Goal: Transaction & Acquisition: Purchase product/service

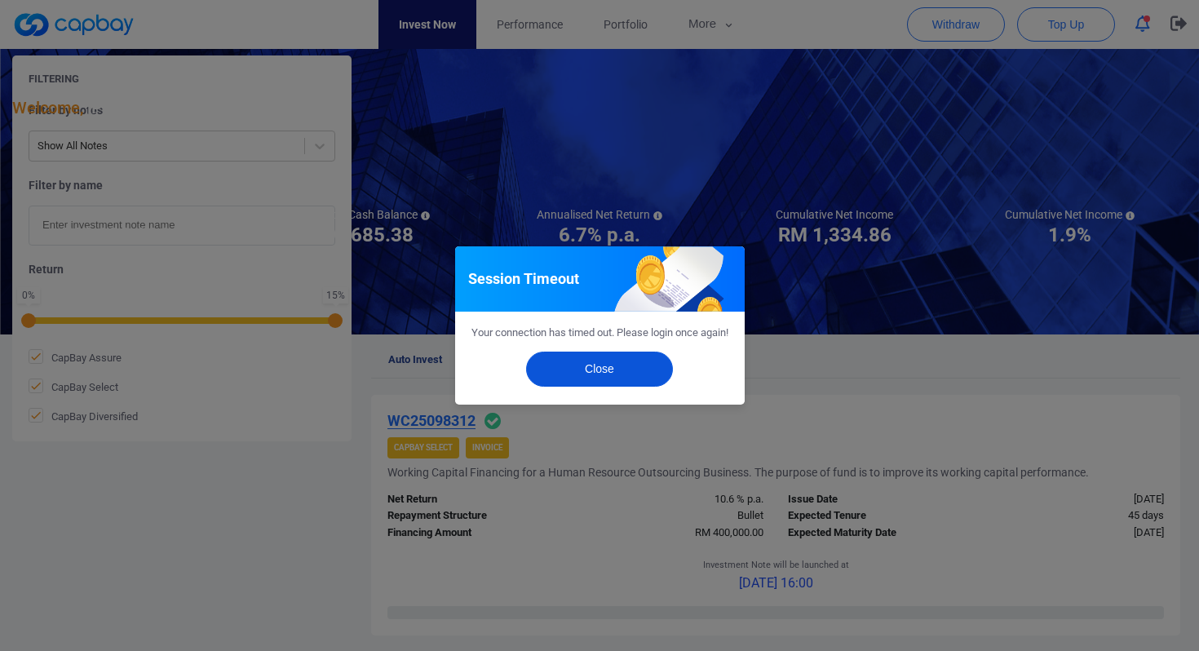
scroll to position [487, 0]
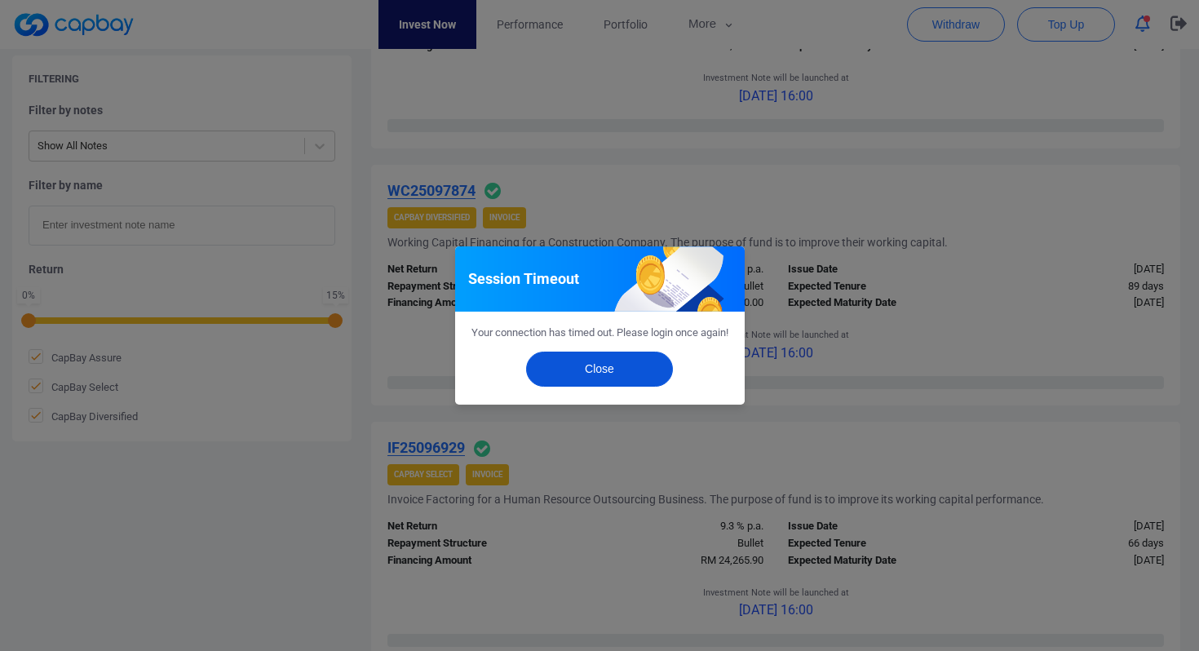
click at [590, 372] on button "Close" at bounding box center [599, 368] width 147 height 35
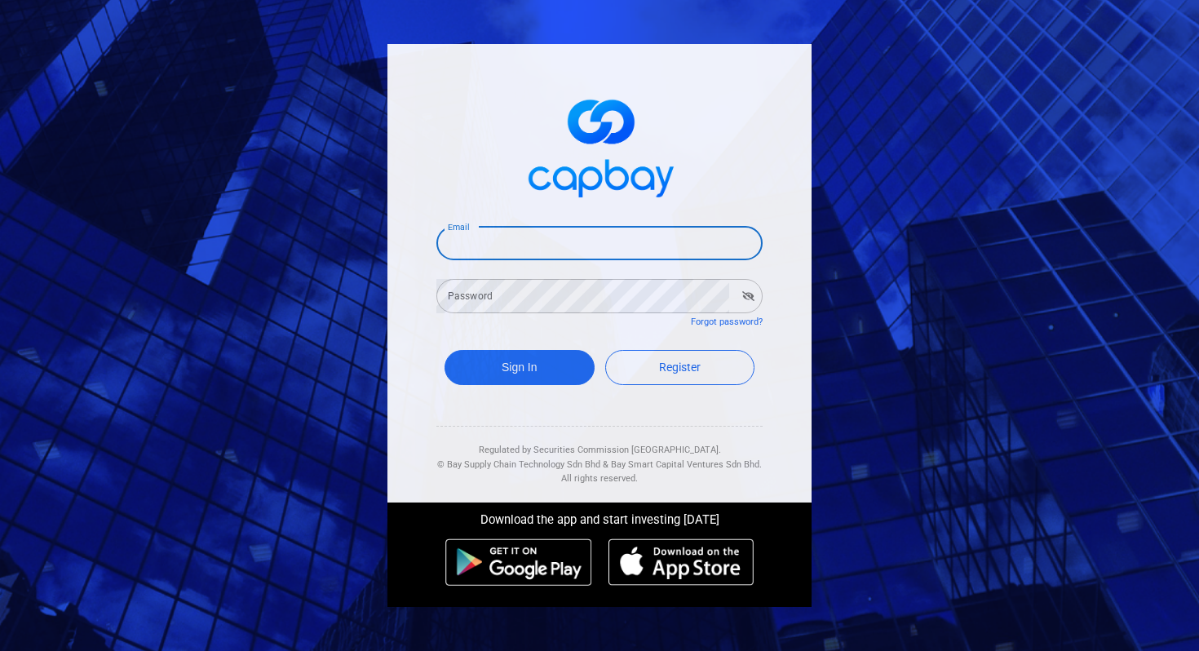
click at [543, 250] on input "Email" at bounding box center [599, 243] width 326 height 34
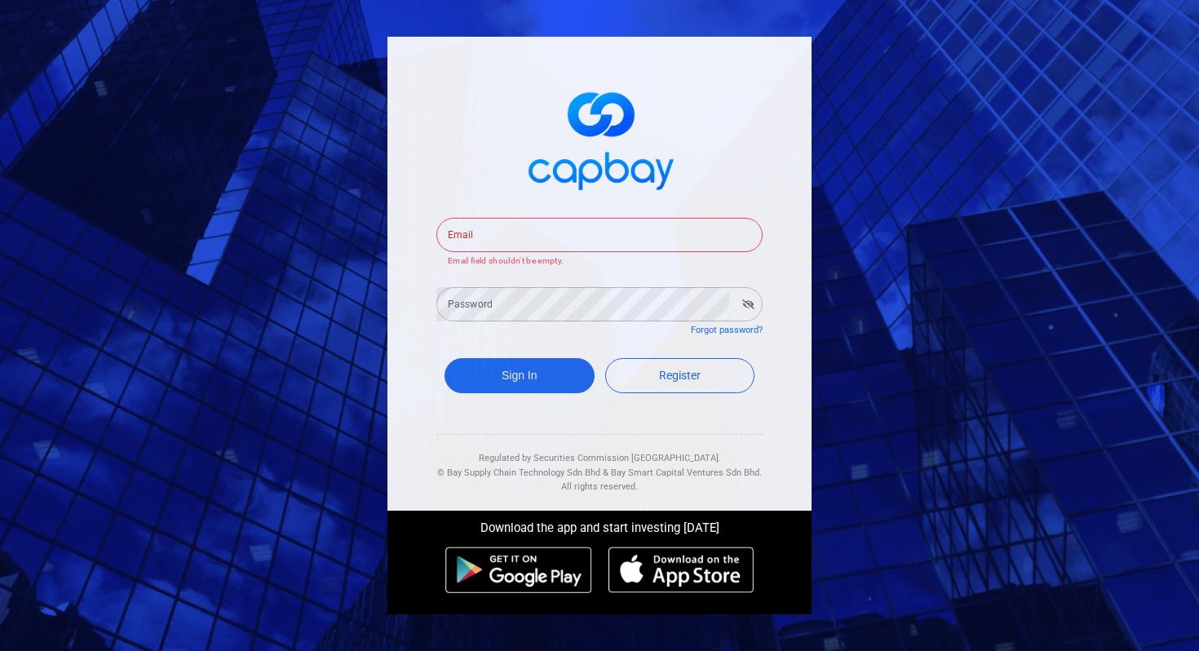
type input "[EMAIL_ADDRESS][DOMAIN_NAME]"
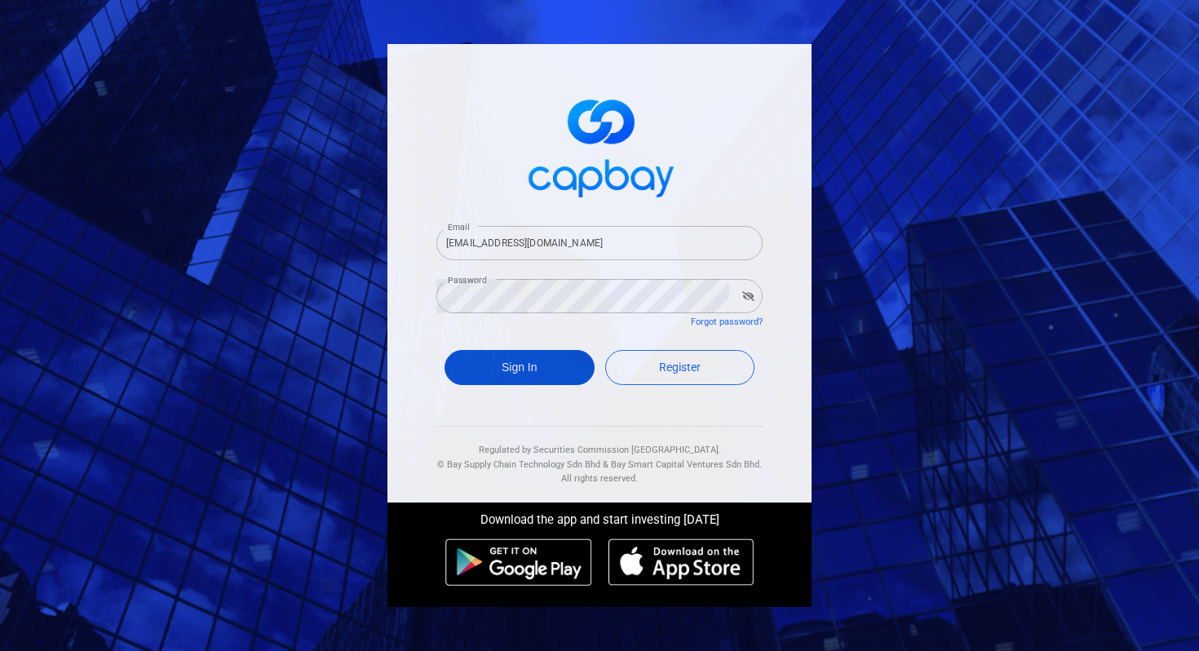
click at [546, 368] on button "Sign In" at bounding box center [519, 367] width 150 height 35
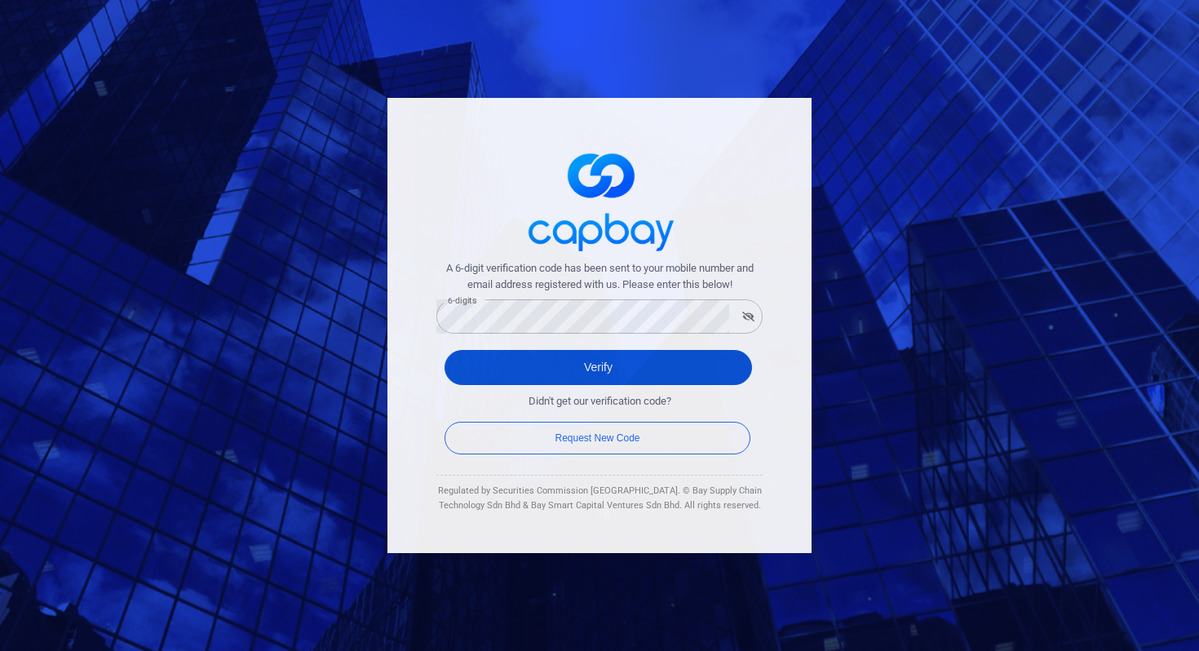
click at [493, 370] on button "Verify" at bounding box center [597, 367] width 307 height 35
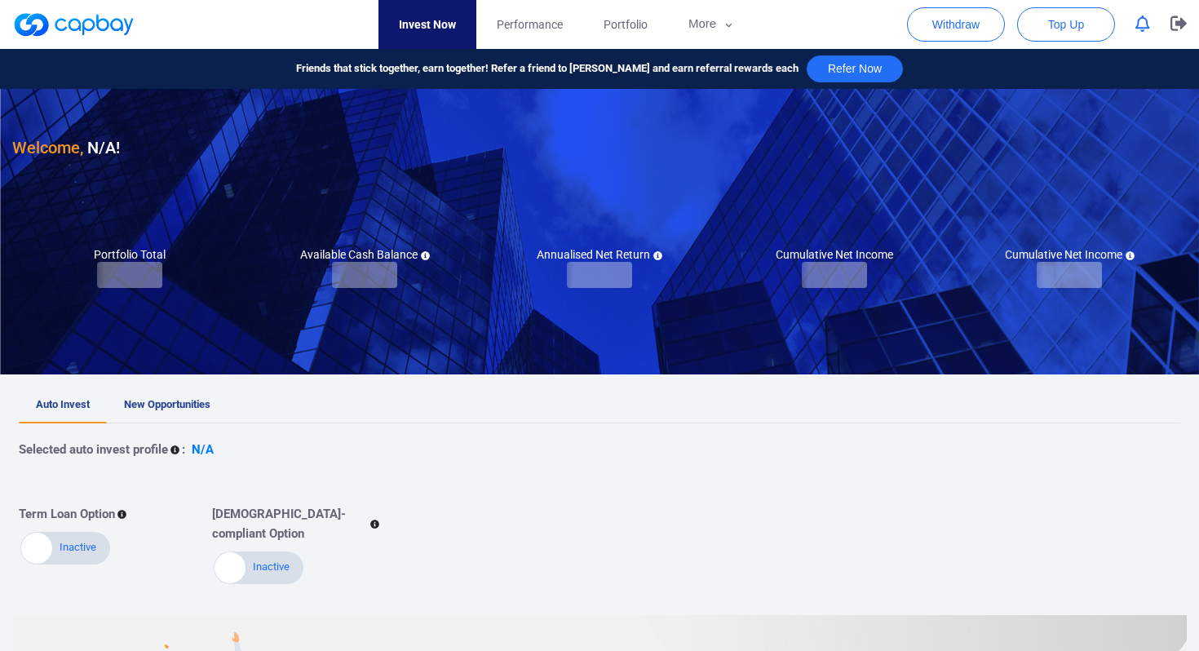
checkbox input "true"
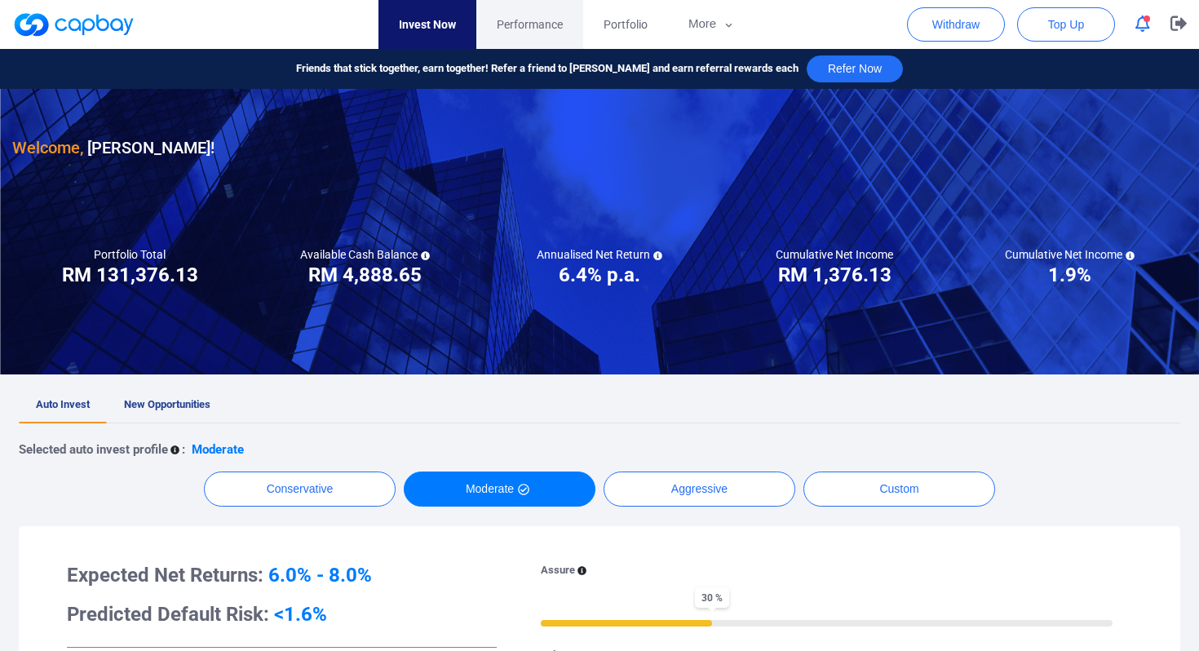
click at [538, 19] on span "Performance" at bounding box center [530, 24] width 66 height 18
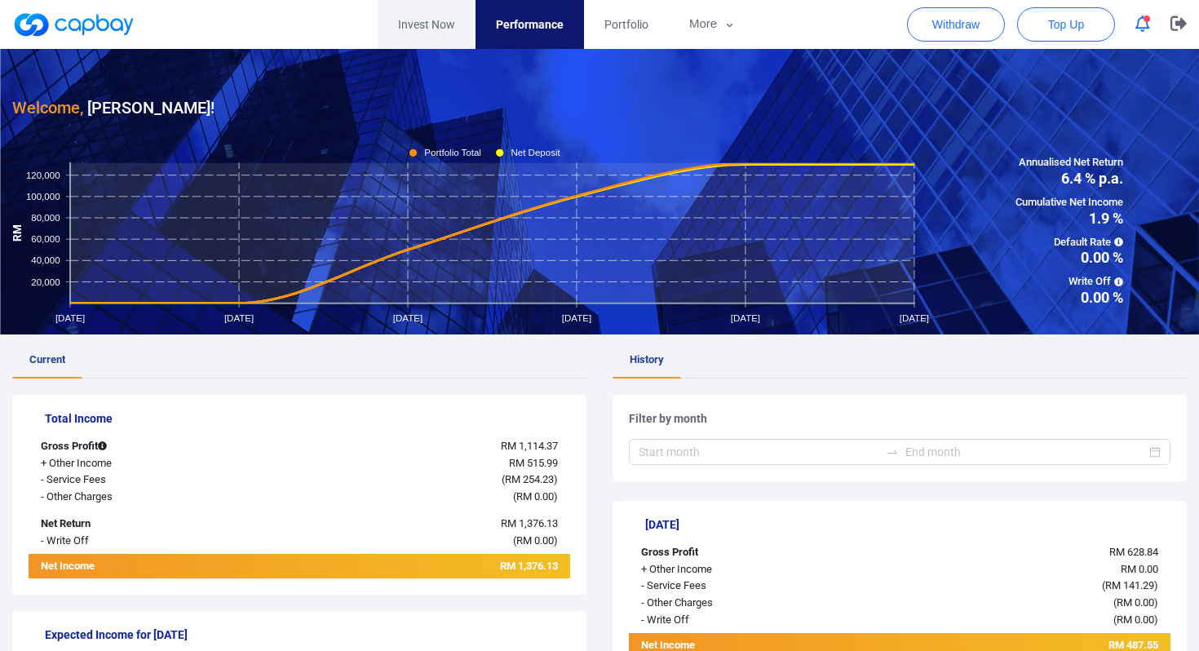
click at [403, 21] on link "Invest Now" at bounding box center [427, 24] width 98 height 49
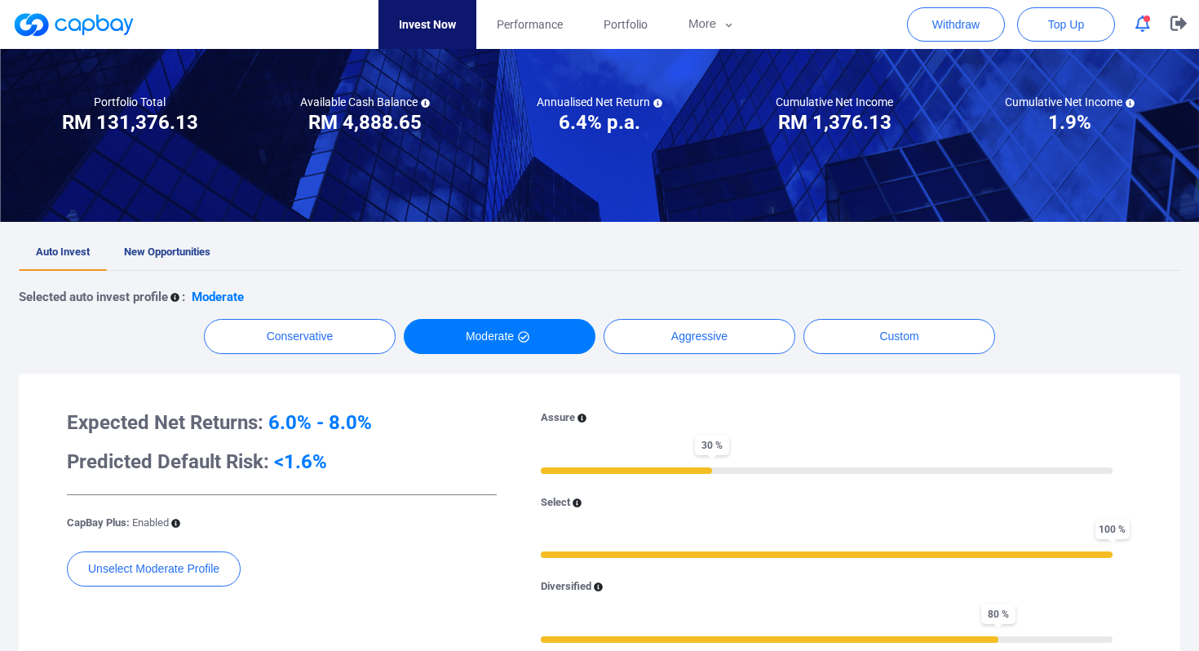
scroll to position [156, 0]
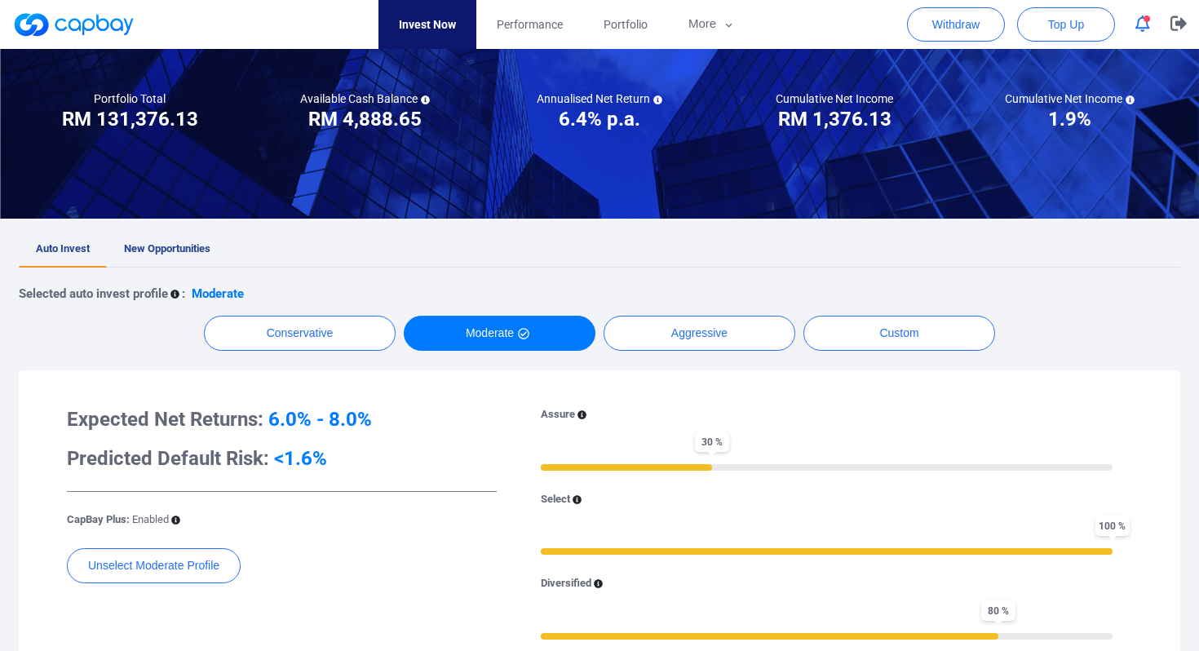
click at [173, 231] on div "Welcome, [PERSON_NAME] Mun ! Portfolio Total Portfolio Total RM ***** RM 131,37…" at bounding box center [599, 505] width 1199 height 1145
click at [173, 246] on span "New Opportunities" at bounding box center [167, 248] width 86 height 12
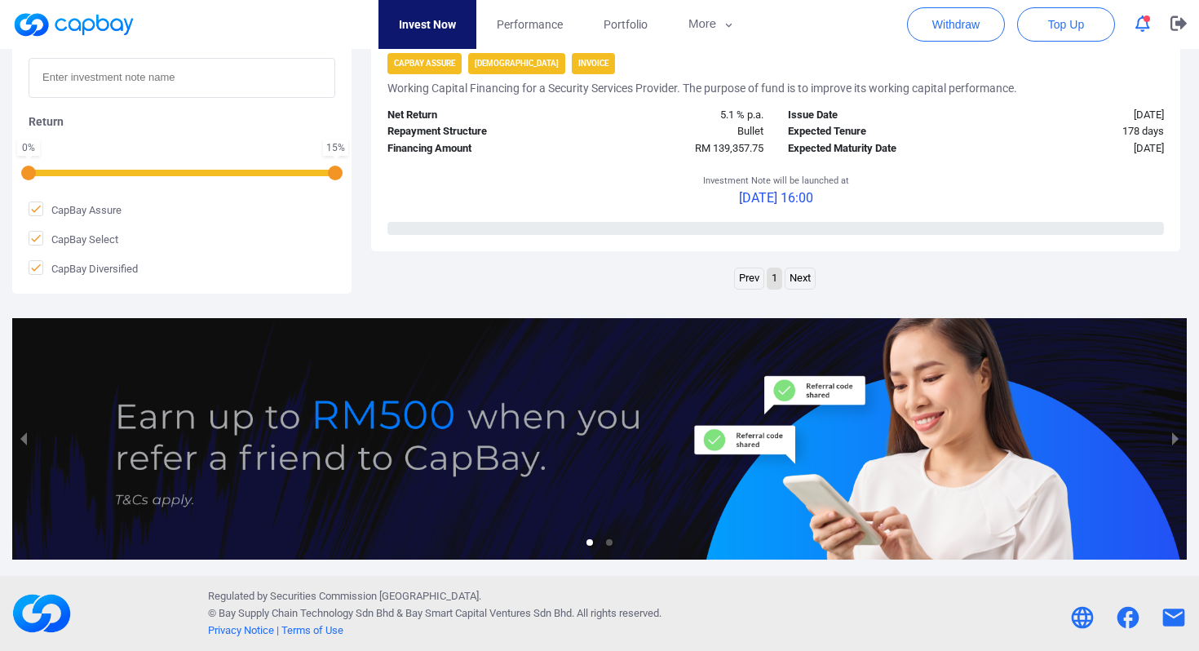
scroll to position [2692, 0]
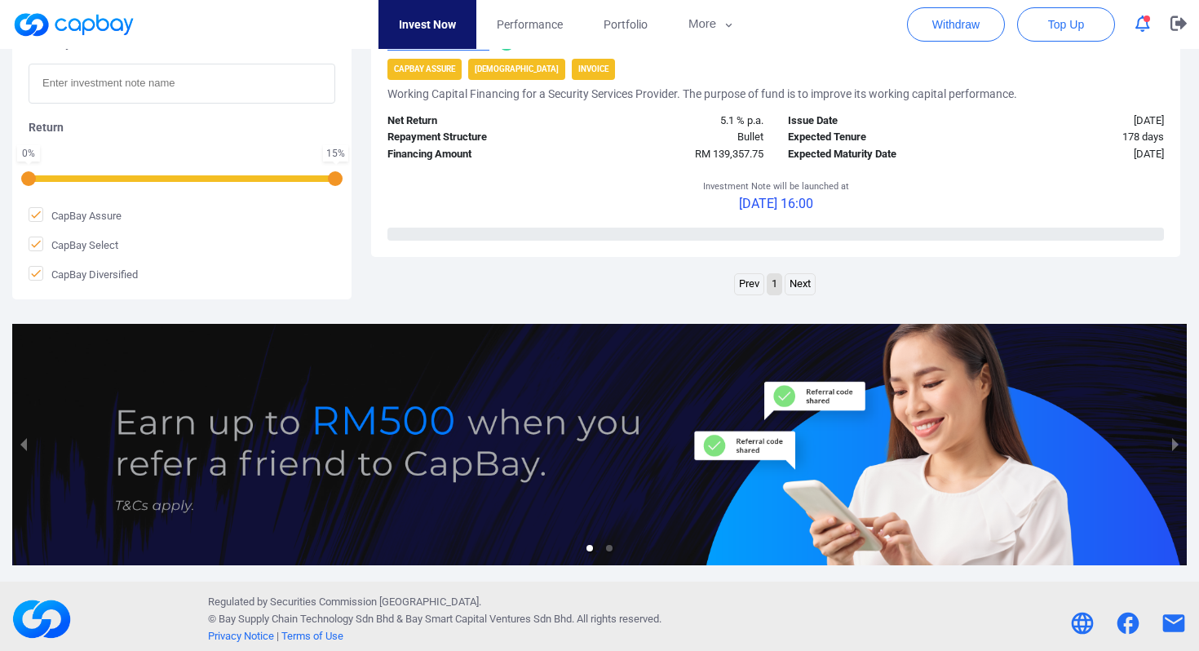
click at [806, 283] on link "Next" at bounding box center [799, 284] width 29 height 20
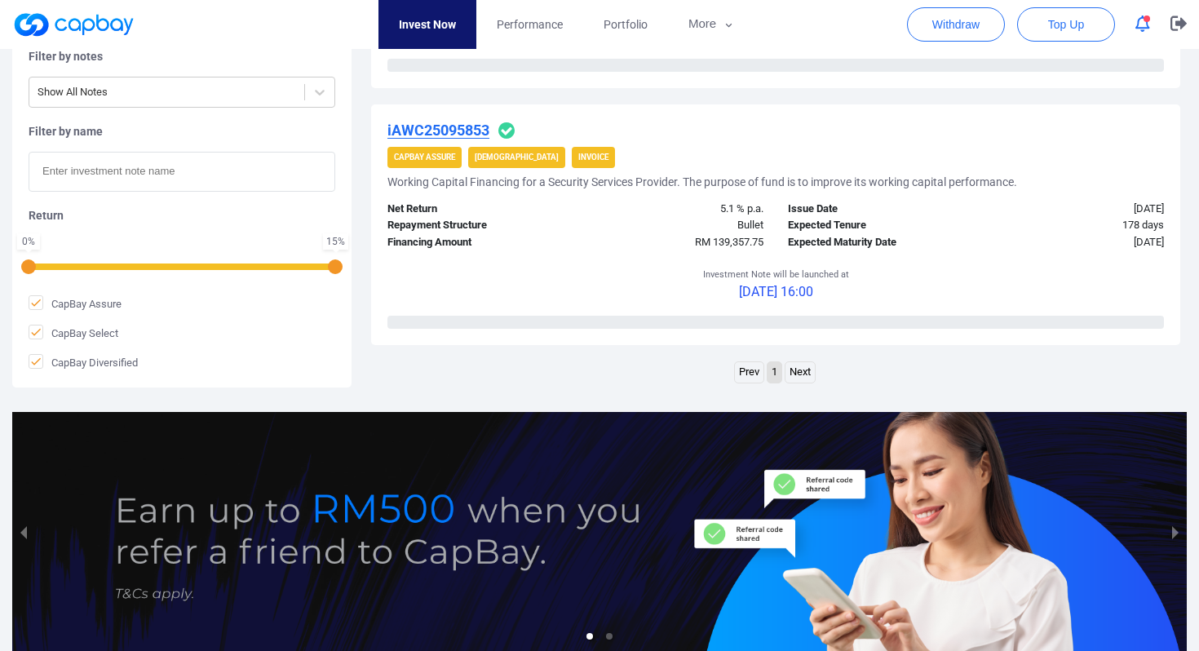
scroll to position [2506, 0]
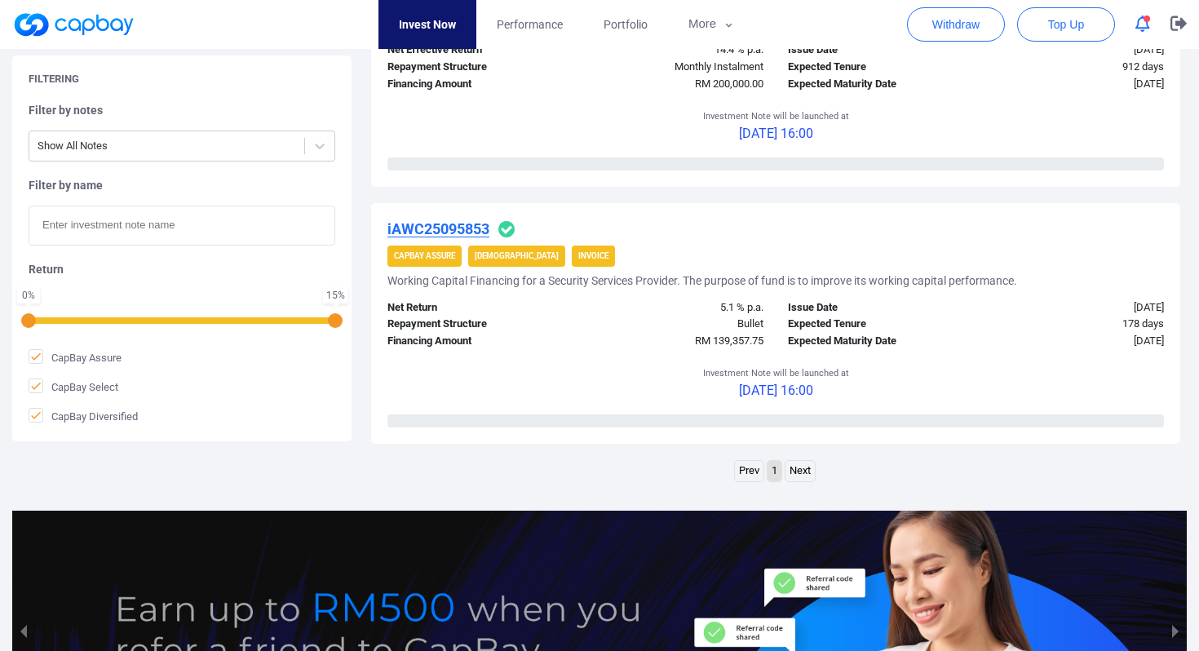
click at [800, 461] on link "Next" at bounding box center [799, 471] width 29 height 20
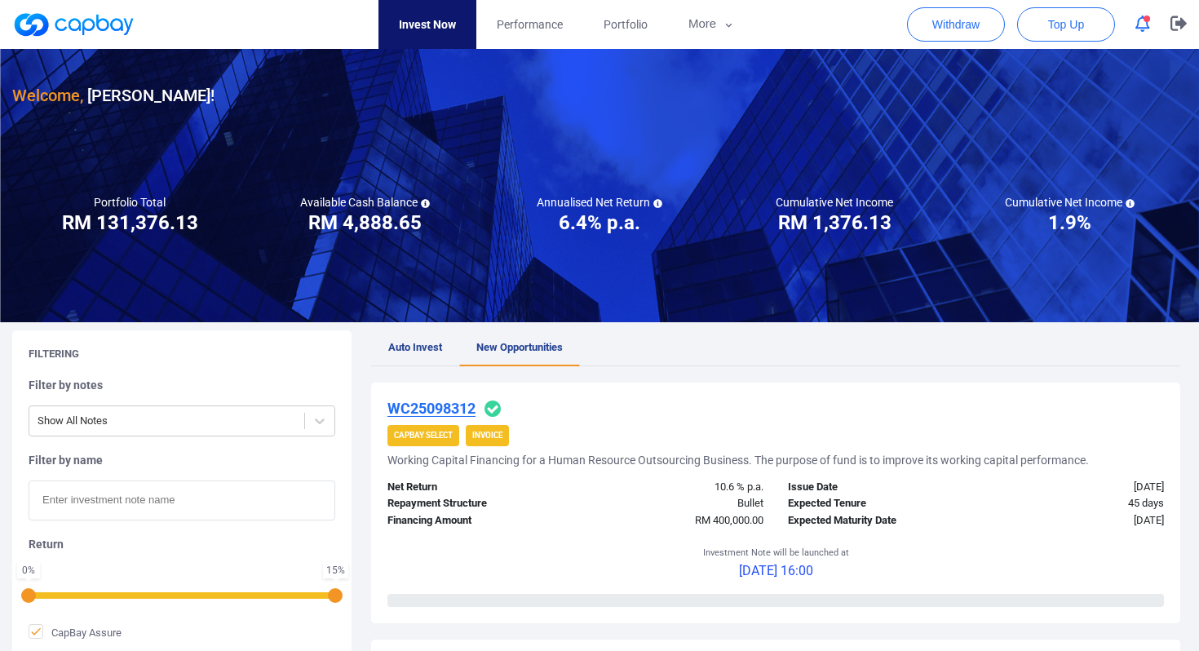
scroll to position [14, 0]
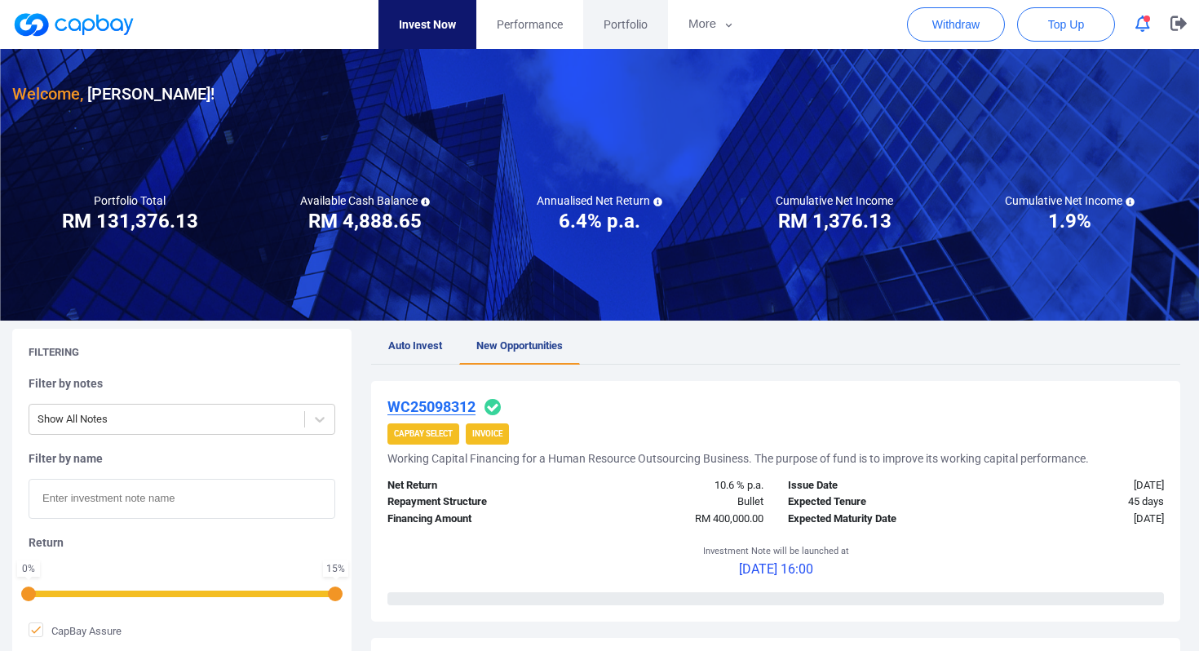
click at [624, 20] on span "Portfolio" at bounding box center [625, 24] width 44 height 18
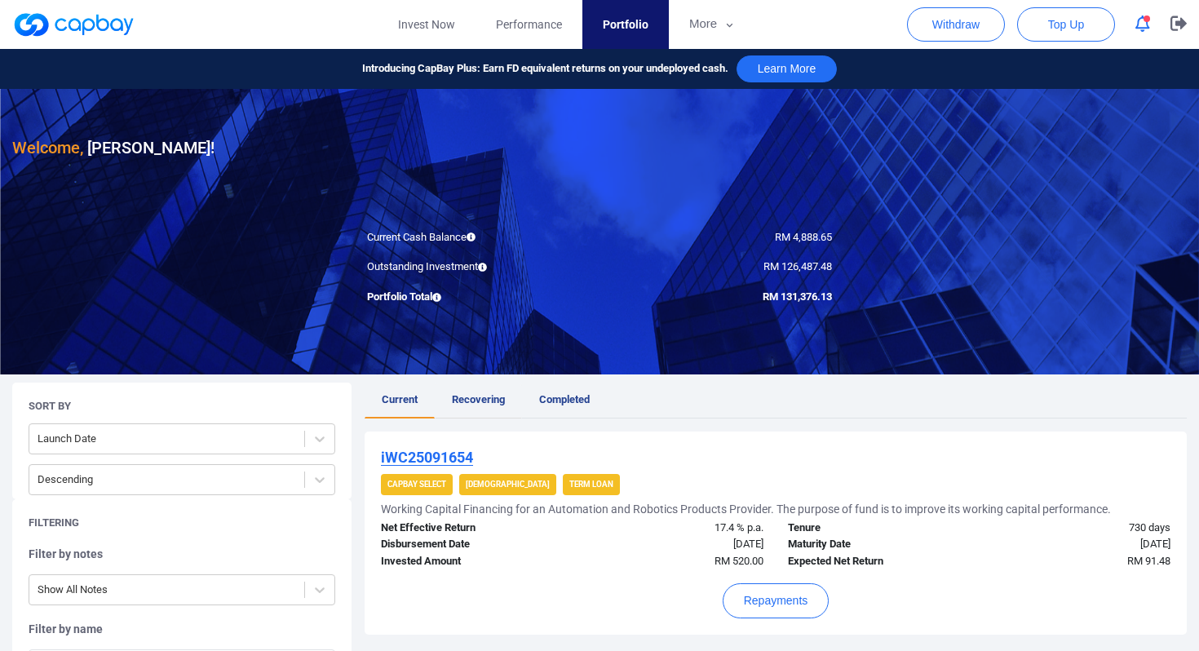
click at [479, 385] on link "Recovering" at bounding box center [478, 400] width 87 height 36
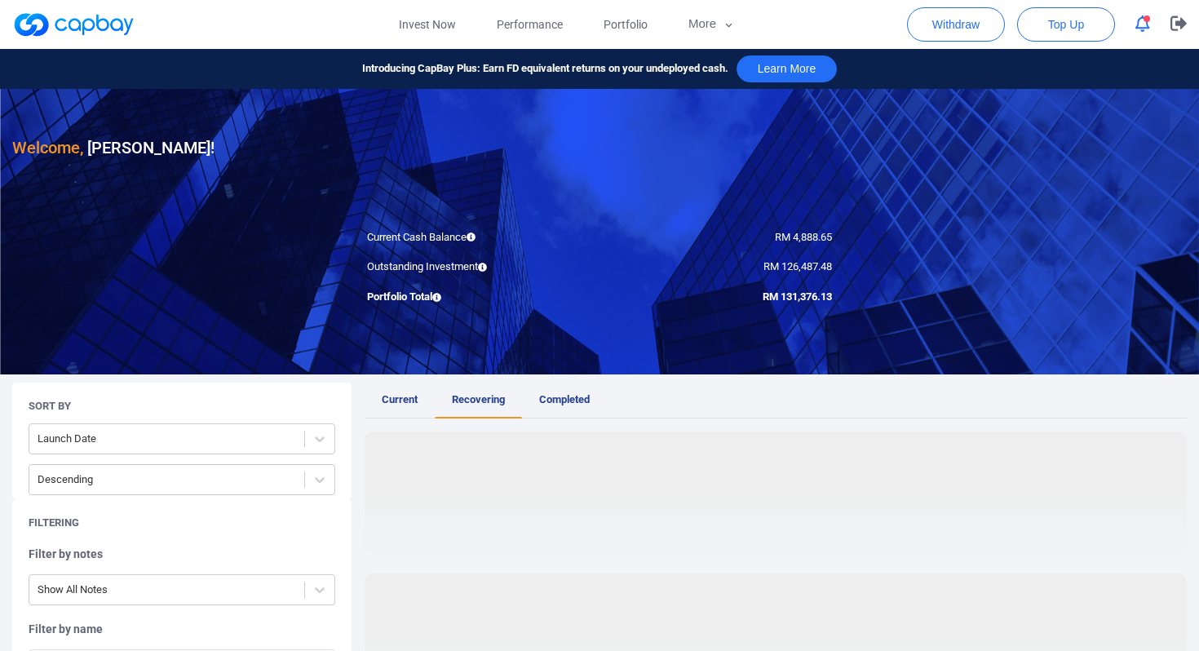
click at [479, 391] on link "Recovering" at bounding box center [478, 400] width 87 height 36
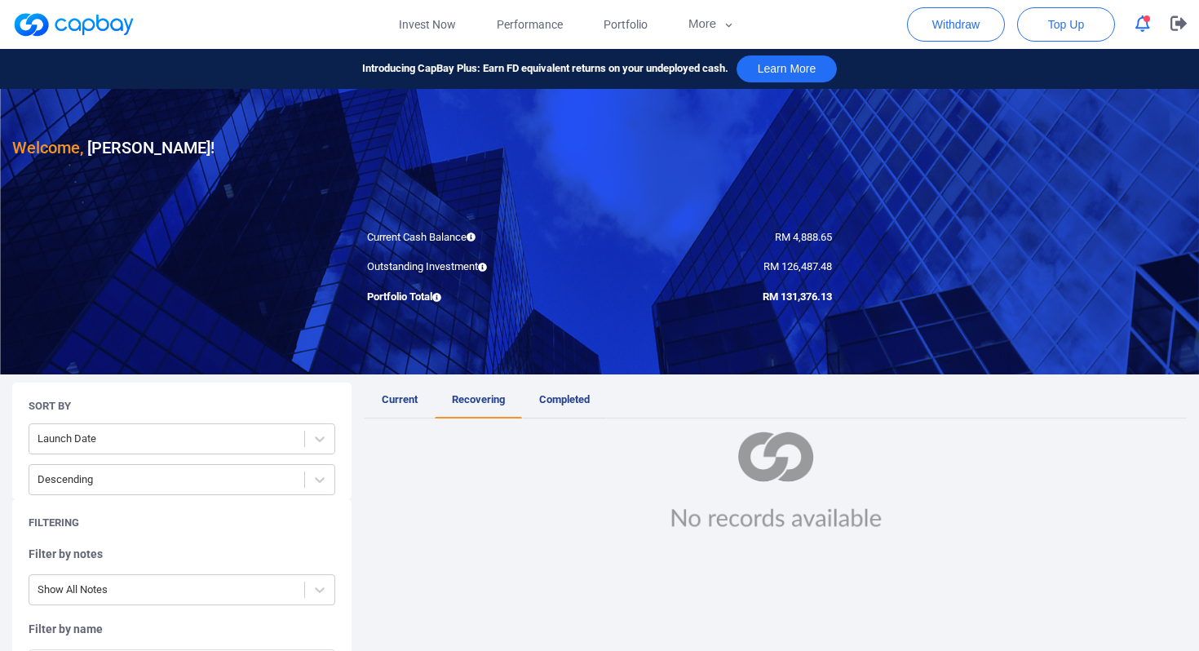
click at [570, 390] on link "Completed" at bounding box center [564, 400] width 85 height 36
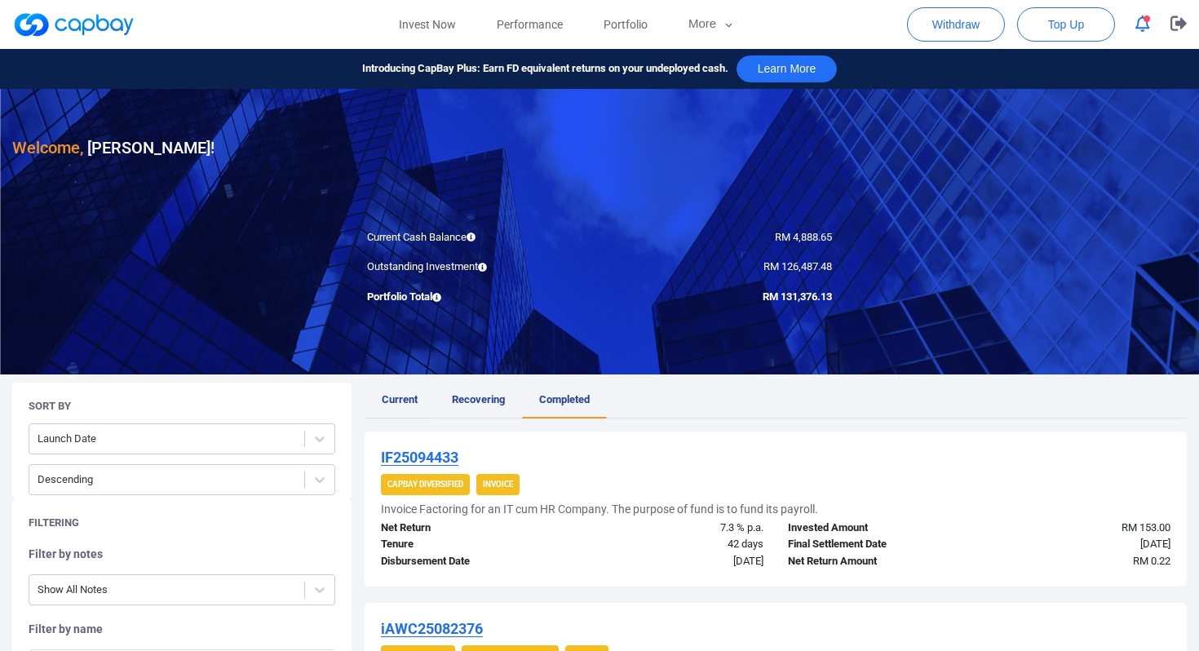
click at [403, 391] on link "Current" at bounding box center [399, 400] width 70 height 36
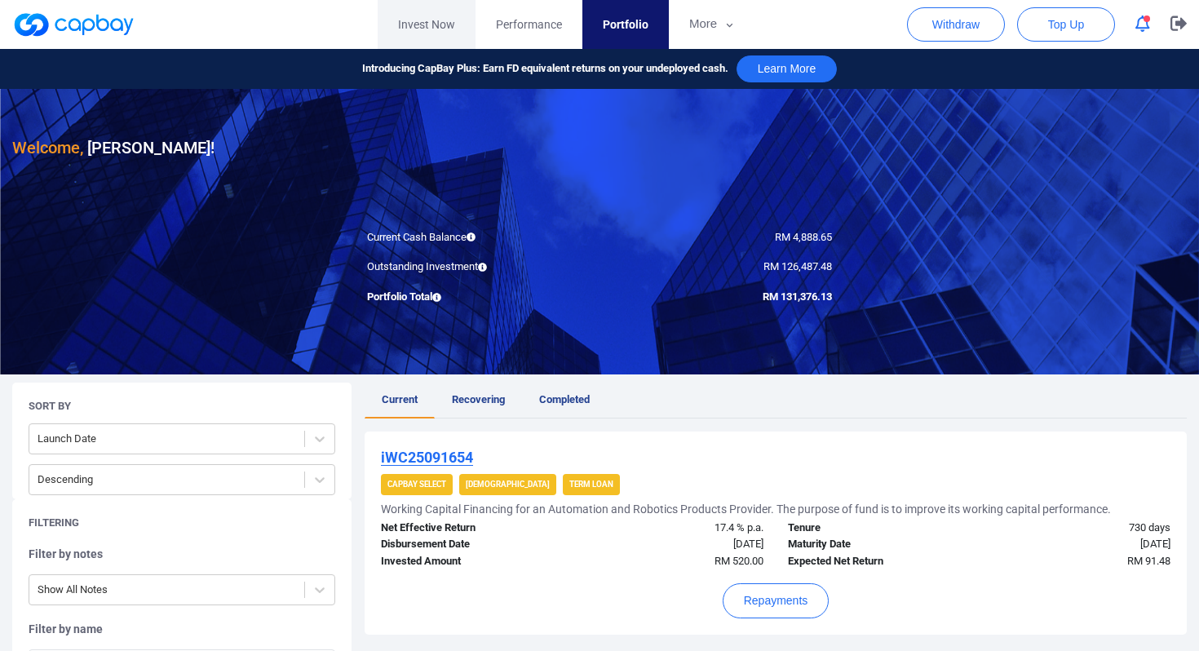
click at [413, 19] on link "Invest Now" at bounding box center [427, 24] width 98 height 49
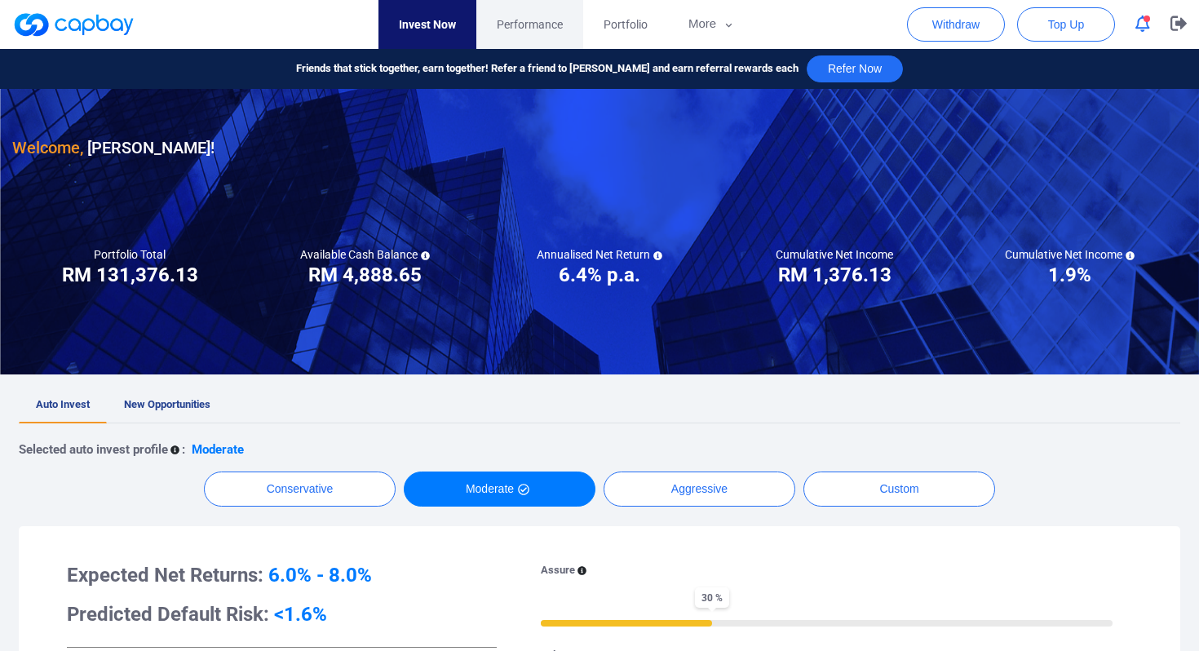
click at [532, 20] on span "Performance" at bounding box center [530, 24] width 66 height 18
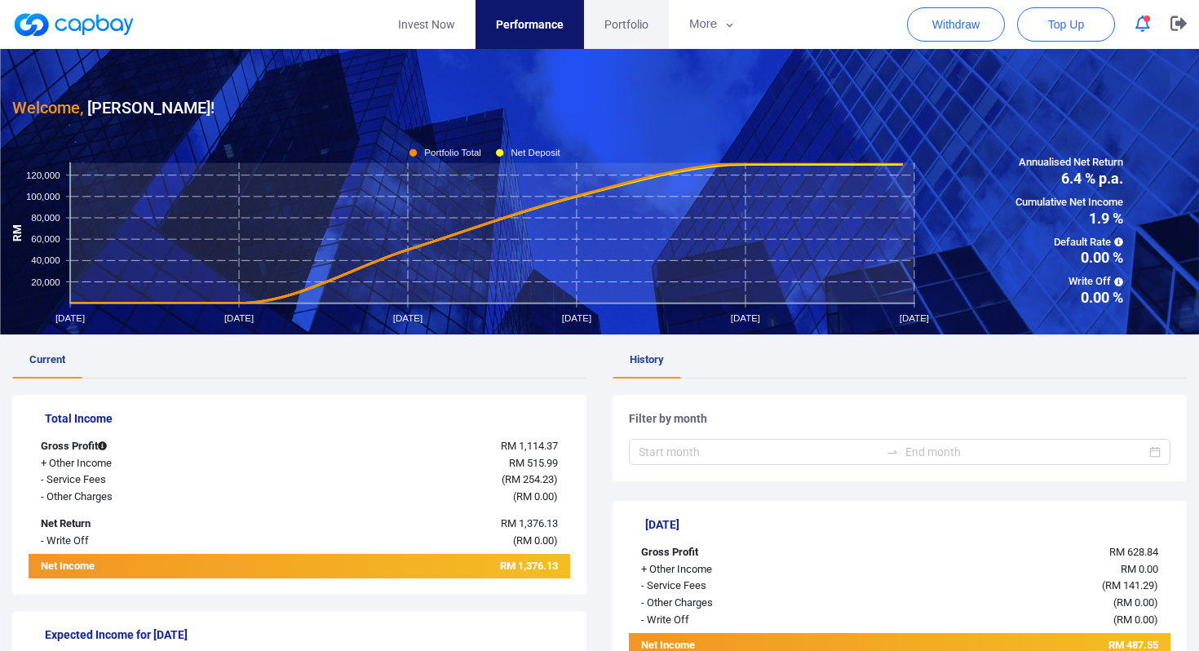
click at [620, 20] on span "Portfolio" at bounding box center [626, 24] width 44 height 18
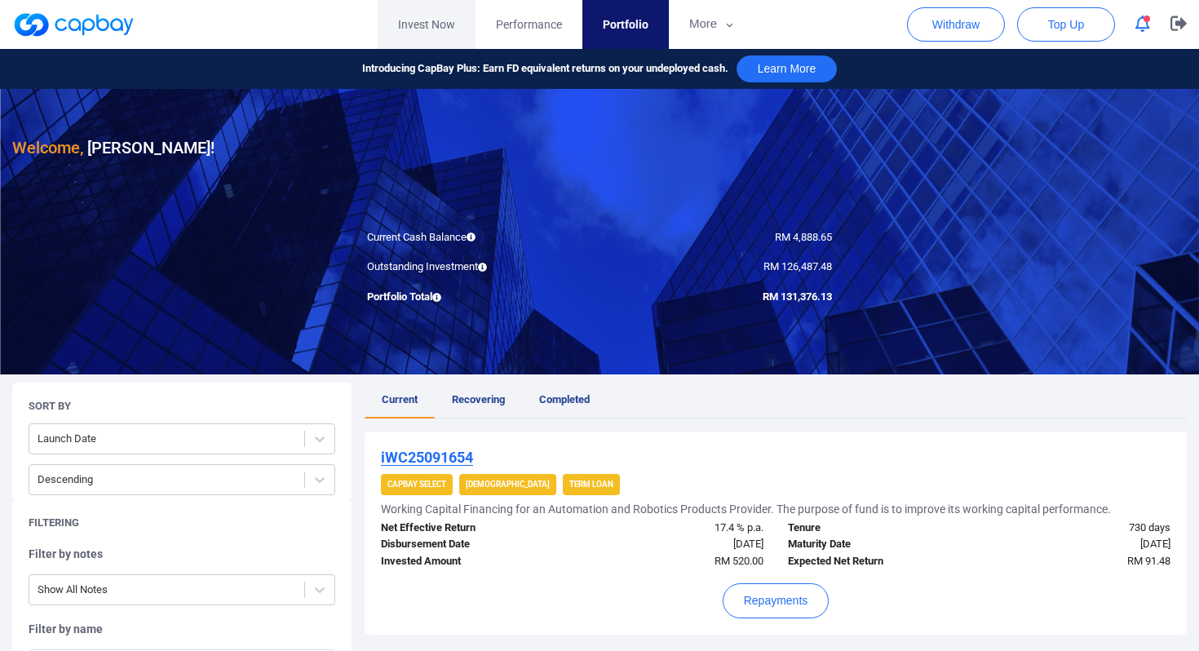
click at [424, 20] on link "Invest Now" at bounding box center [427, 24] width 98 height 49
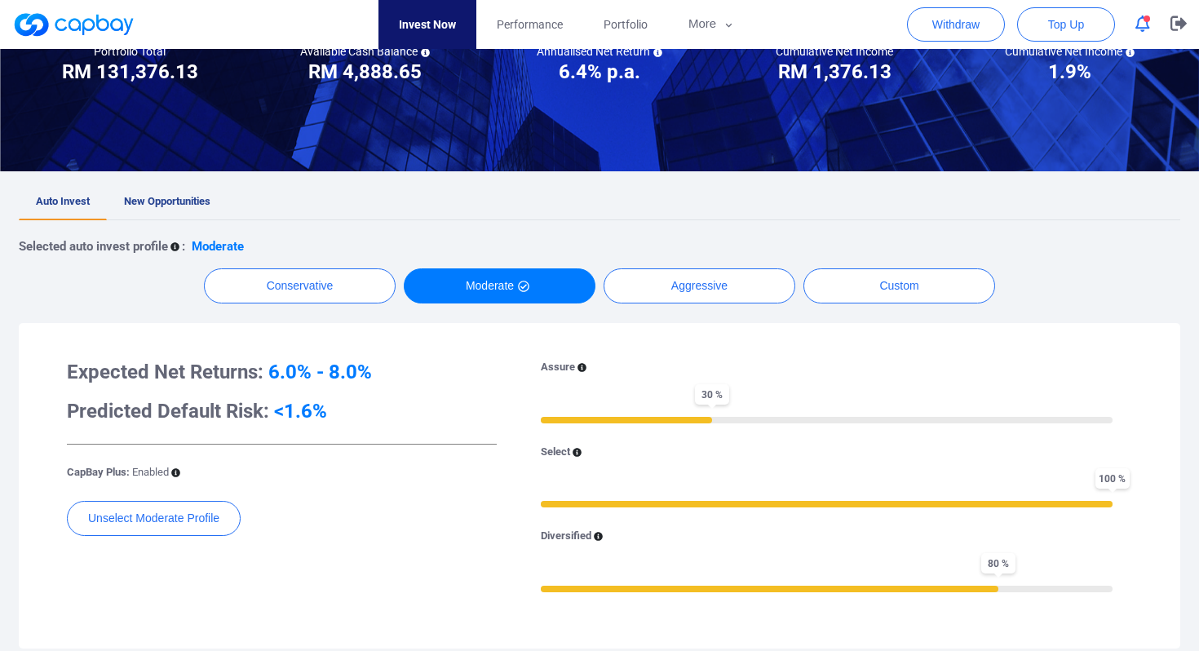
scroll to position [200, 0]
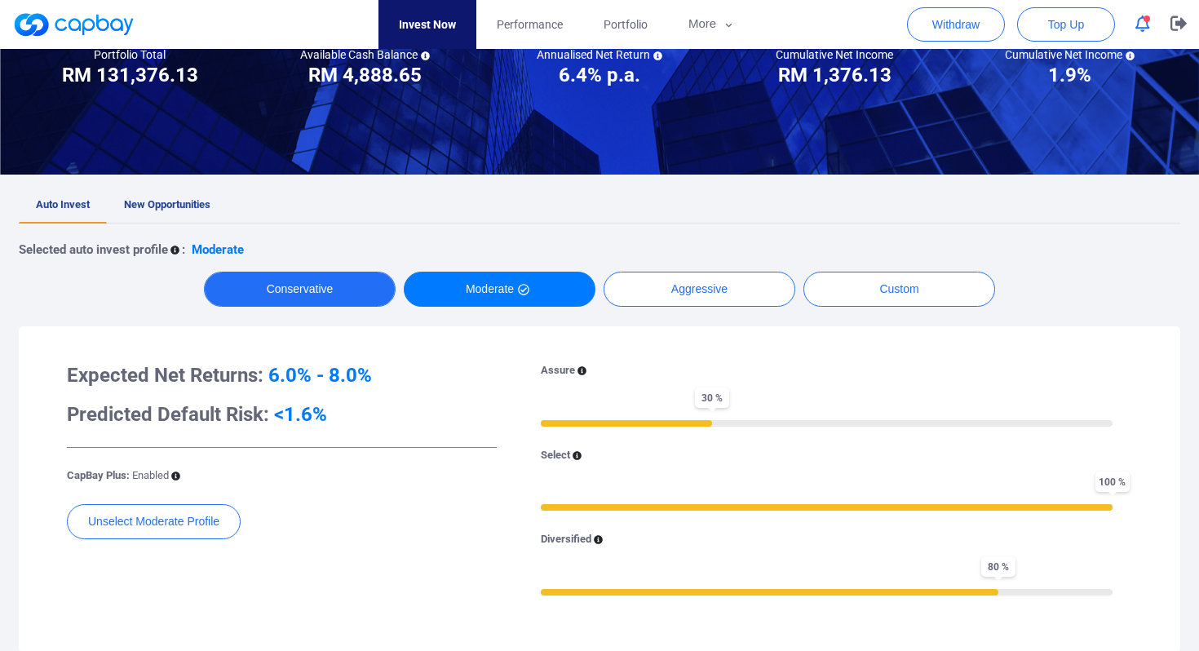
click at [320, 280] on button "Conservative" at bounding box center [300, 289] width 192 height 35
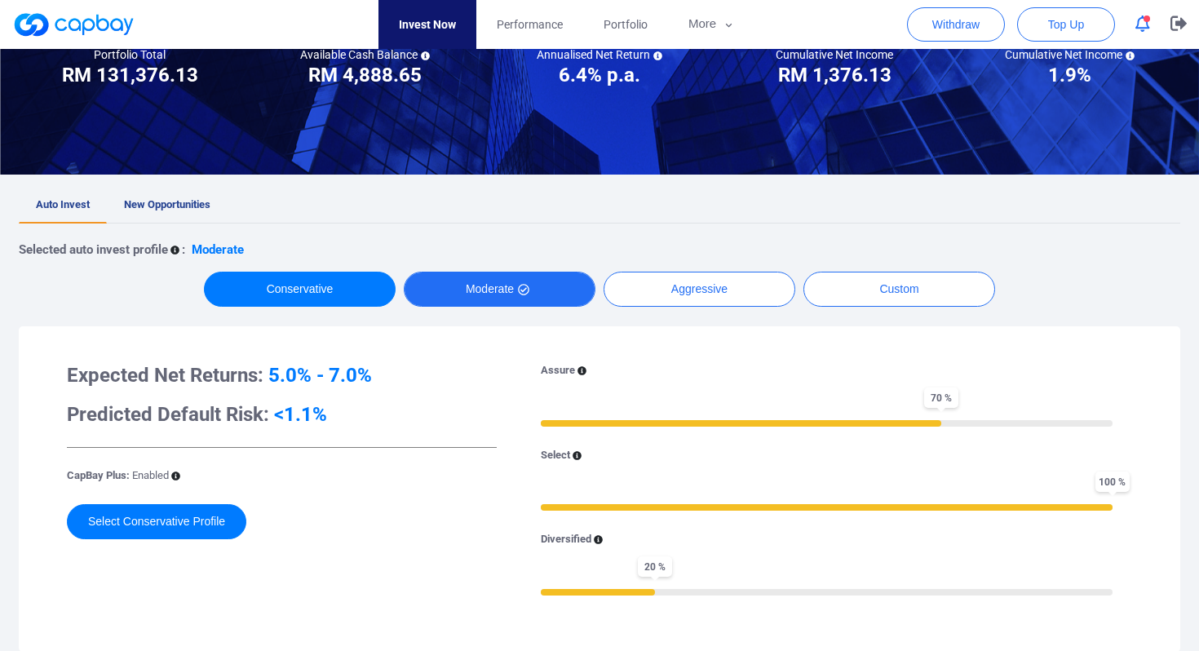
click at [459, 287] on button "Moderate" at bounding box center [500, 289] width 192 height 35
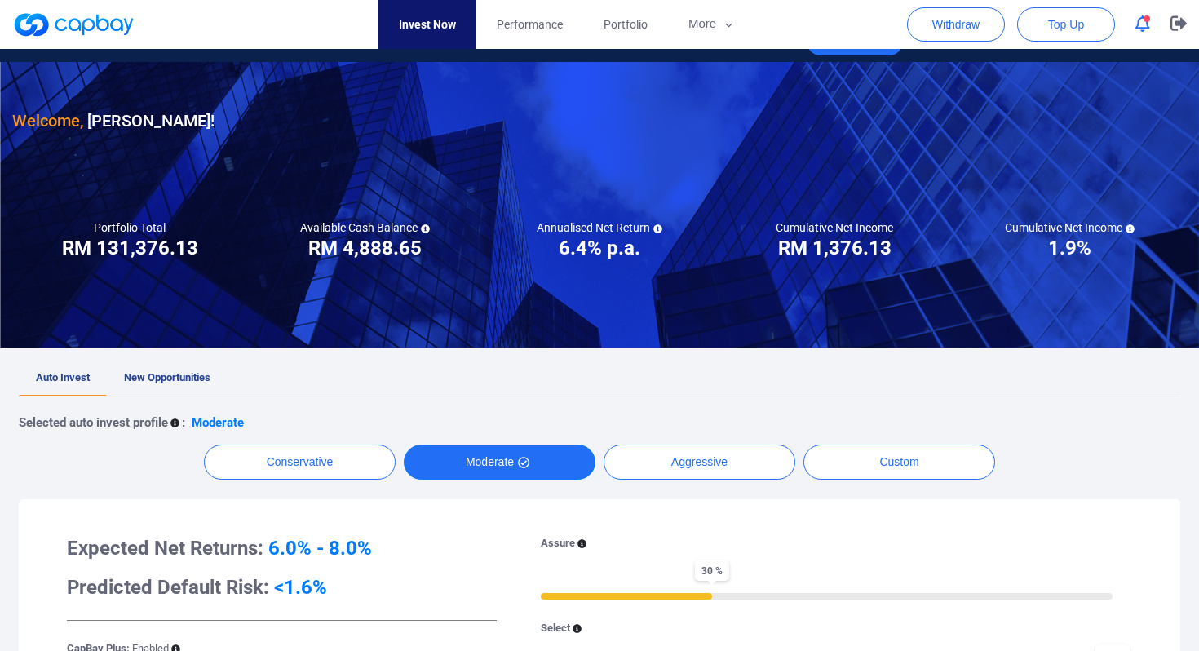
scroll to position [0, 0]
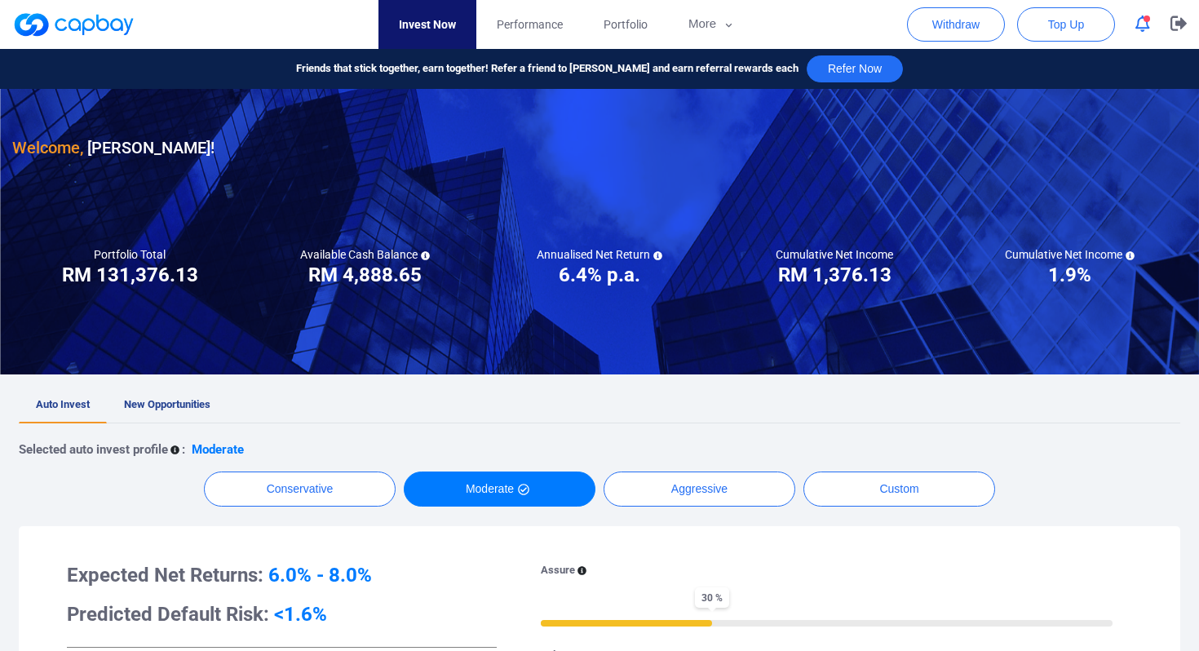
click at [413, 24] on link "Invest Now" at bounding box center [427, 24] width 98 height 49
click at [544, 29] on span "Performance" at bounding box center [530, 24] width 66 height 18
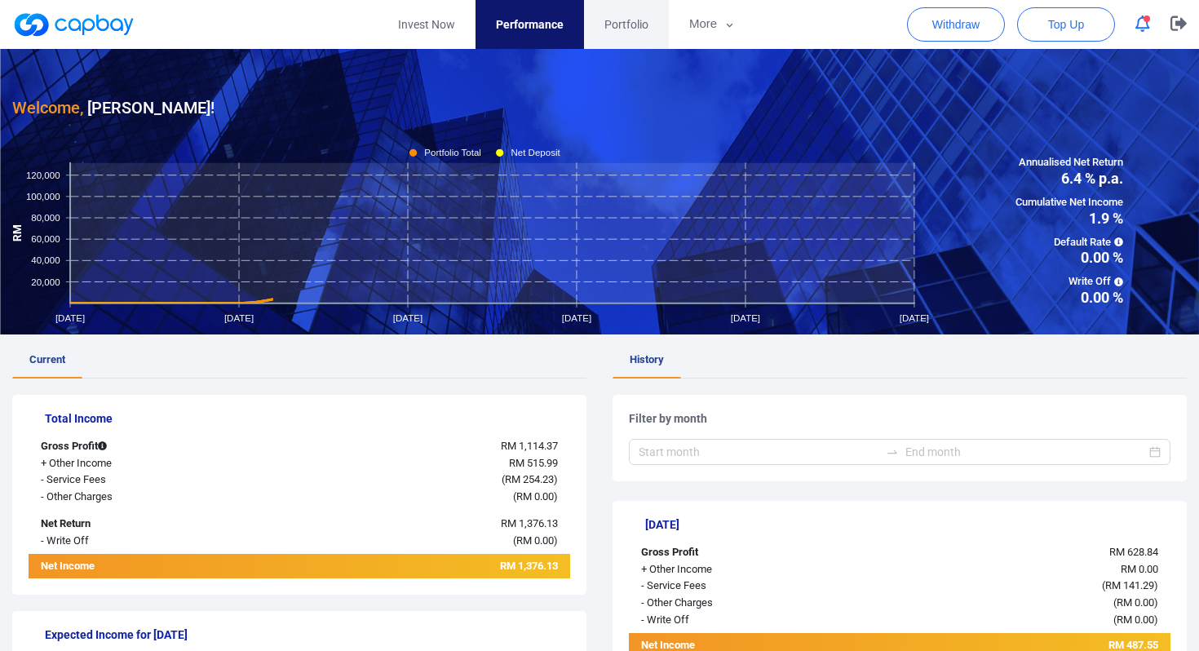
click at [620, 26] on span "Portfolio" at bounding box center [626, 24] width 44 height 18
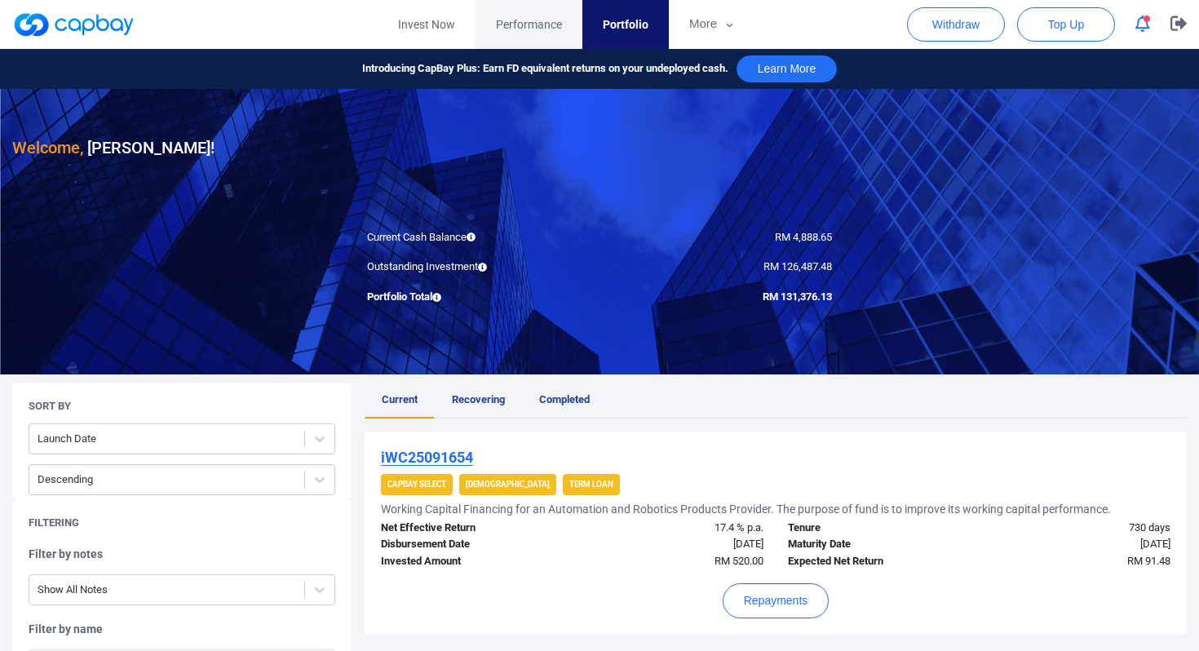
click at [521, 22] on span "Performance" at bounding box center [529, 24] width 66 height 18
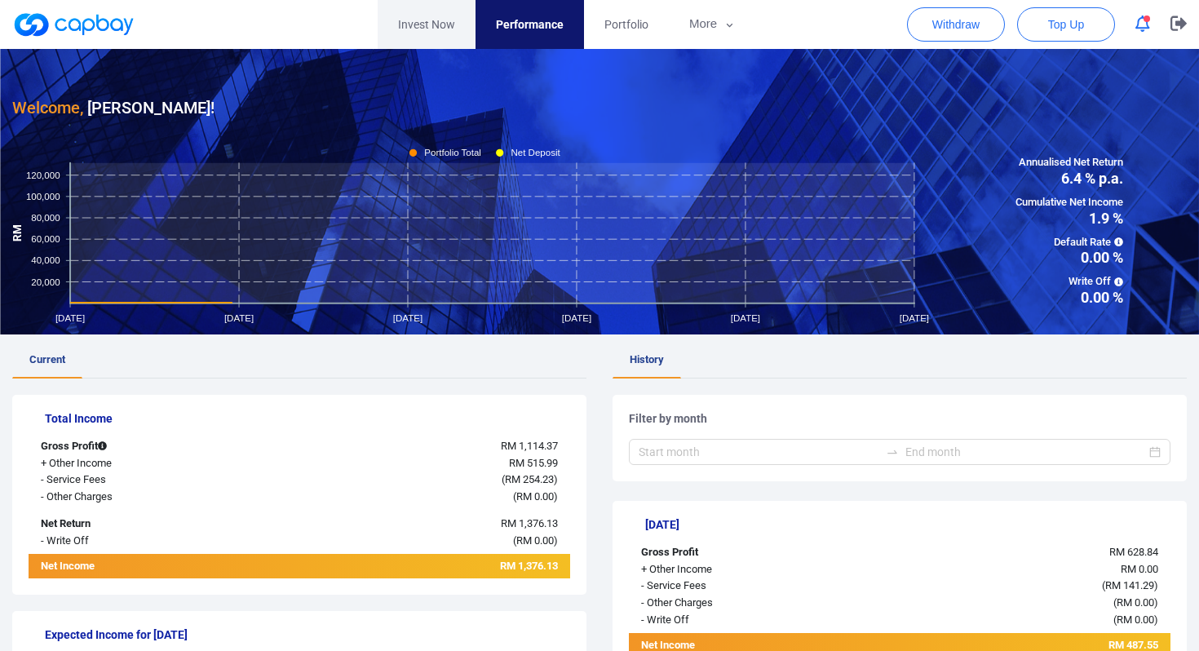
click at [410, 22] on link "Invest Now" at bounding box center [427, 24] width 98 height 49
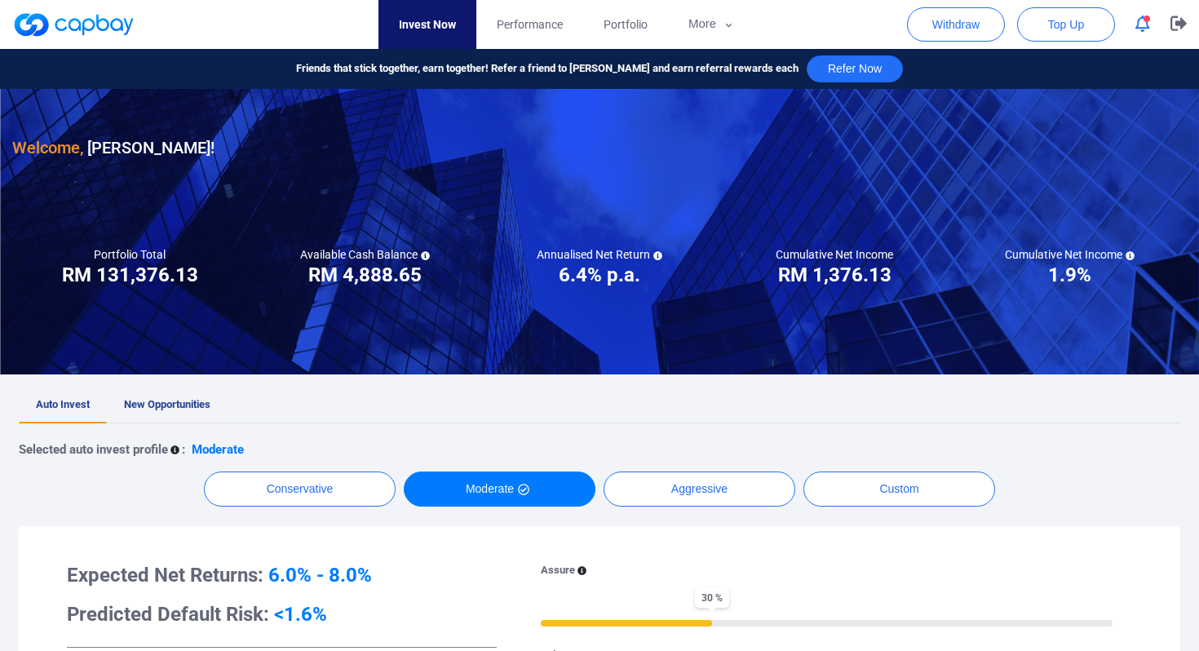
click at [179, 398] on span "New Opportunities" at bounding box center [167, 404] width 86 height 12
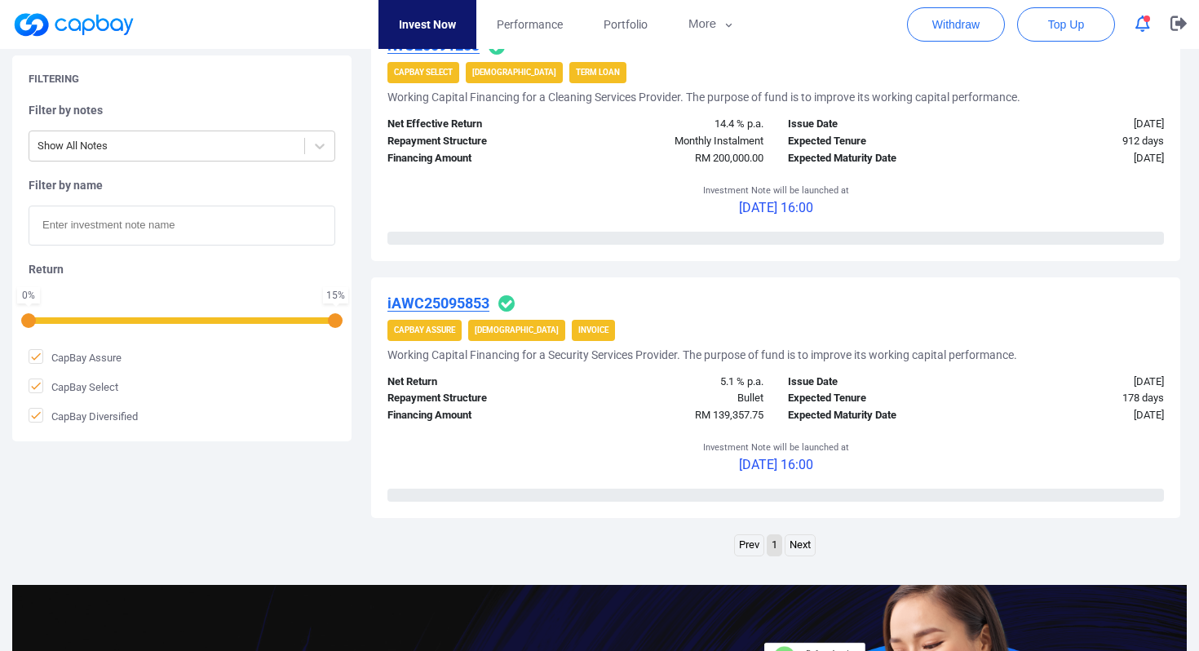
scroll to position [2417, 0]
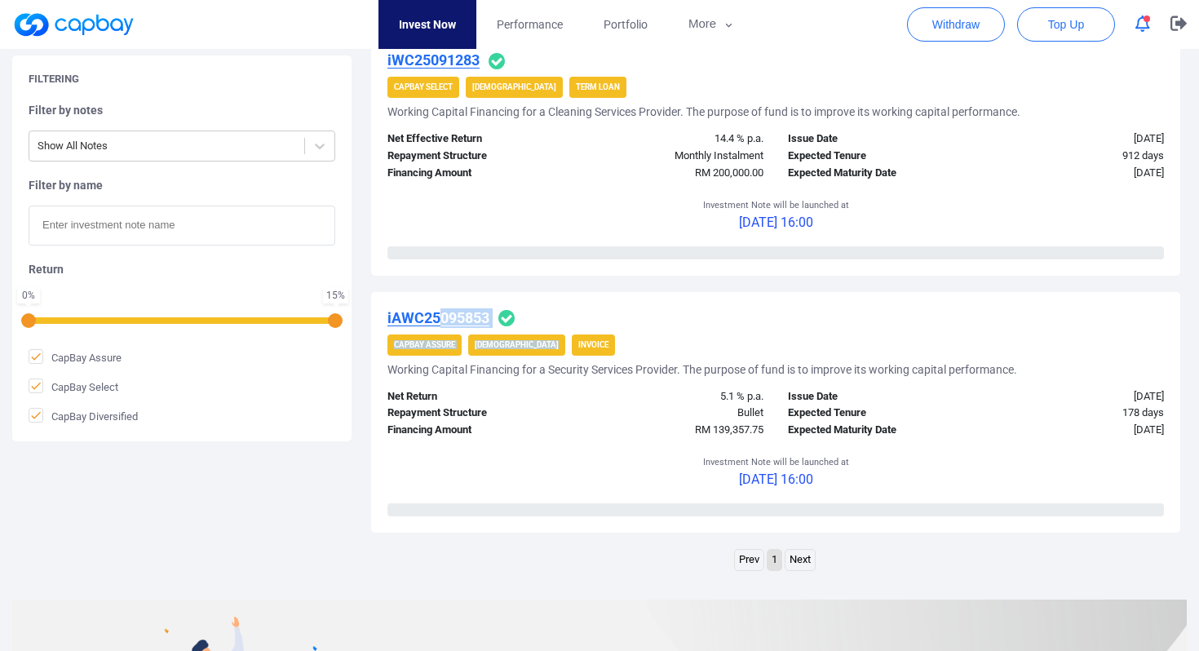
drag, startPoint x: 442, startPoint y: 313, endPoint x: 579, endPoint y: 333, distance: 138.4
click at [579, 333] on div "iAWC25095853 CapBay Assure Shariah Invoice Working Capital Financing for a Secu…" at bounding box center [775, 412] width 809 height 241
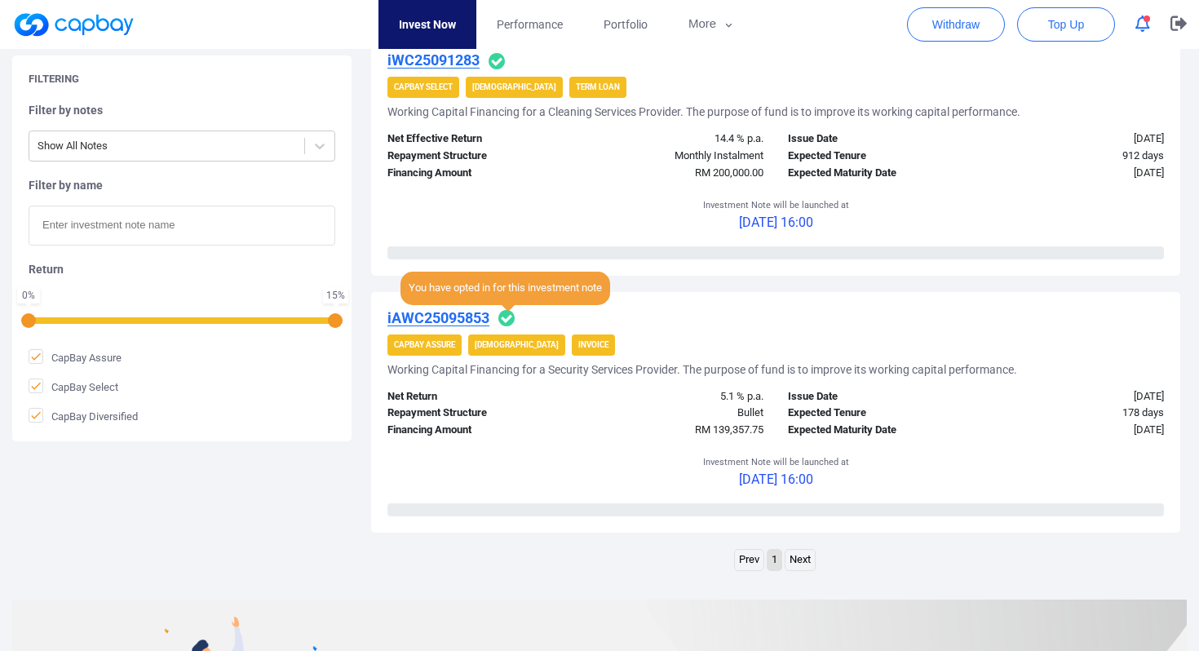
click at [508, 318] on icon at bounding box center [506, 318] width 16 height 16
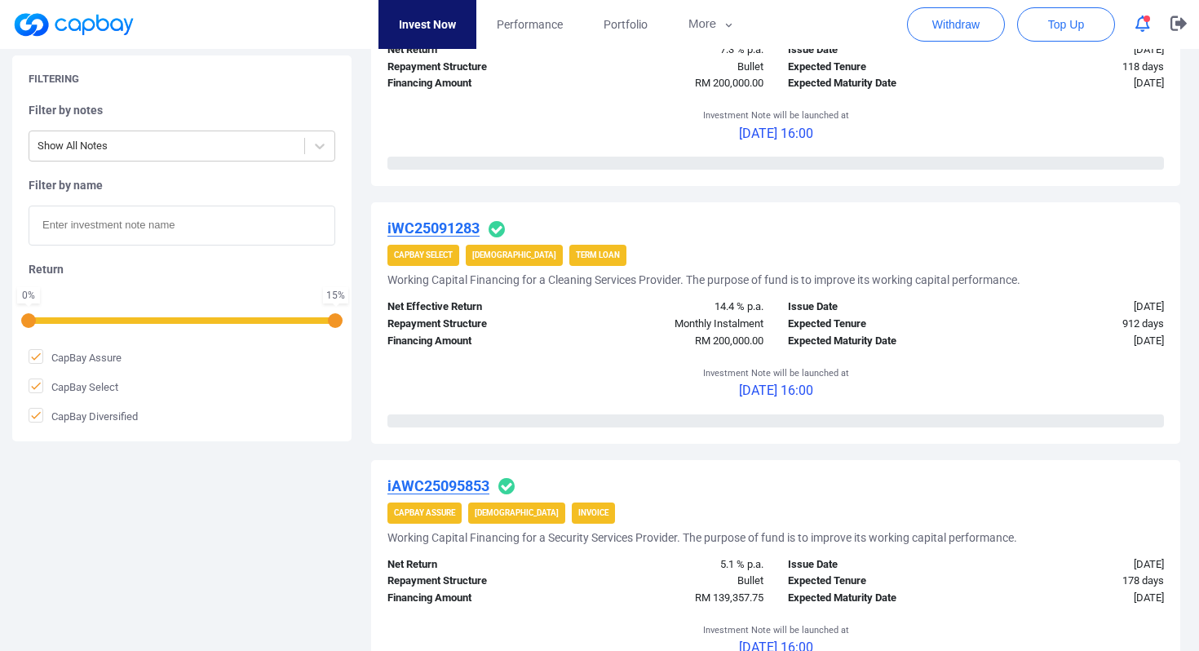
scroll to position [2222, 0]
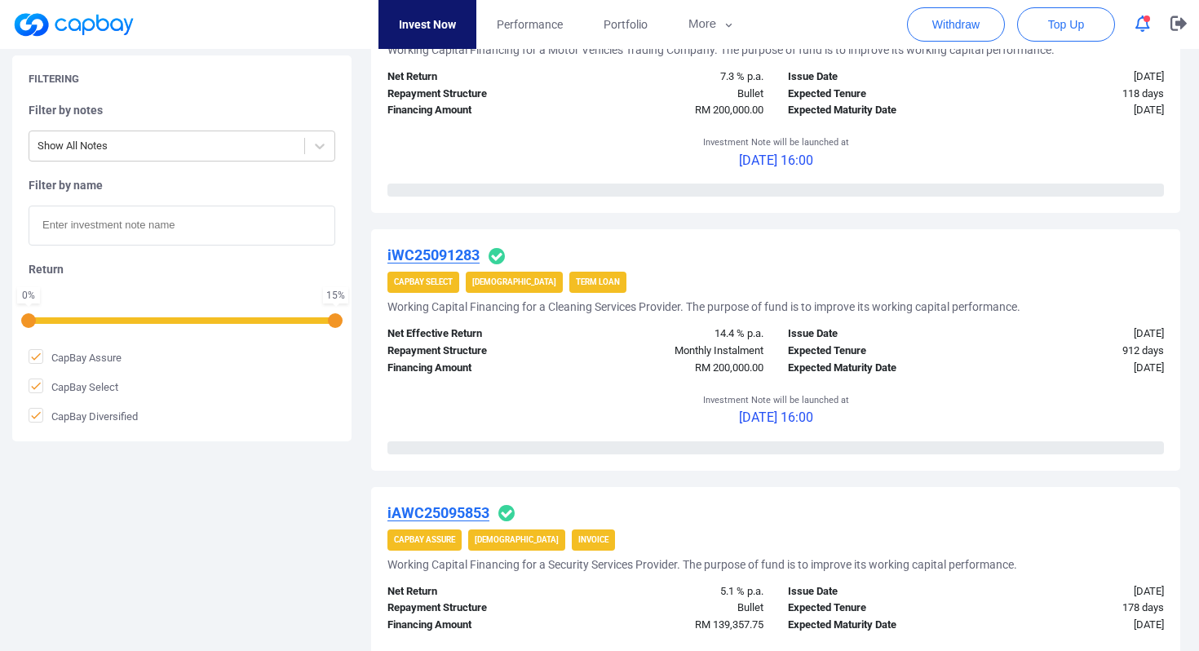
click at [495, 254] on icon at bounding box center [496, 256] width 16 height 16
click at [482, 223] on span "You have opted in for this investment note" at bounding box center [496, 226] width 210 height 33
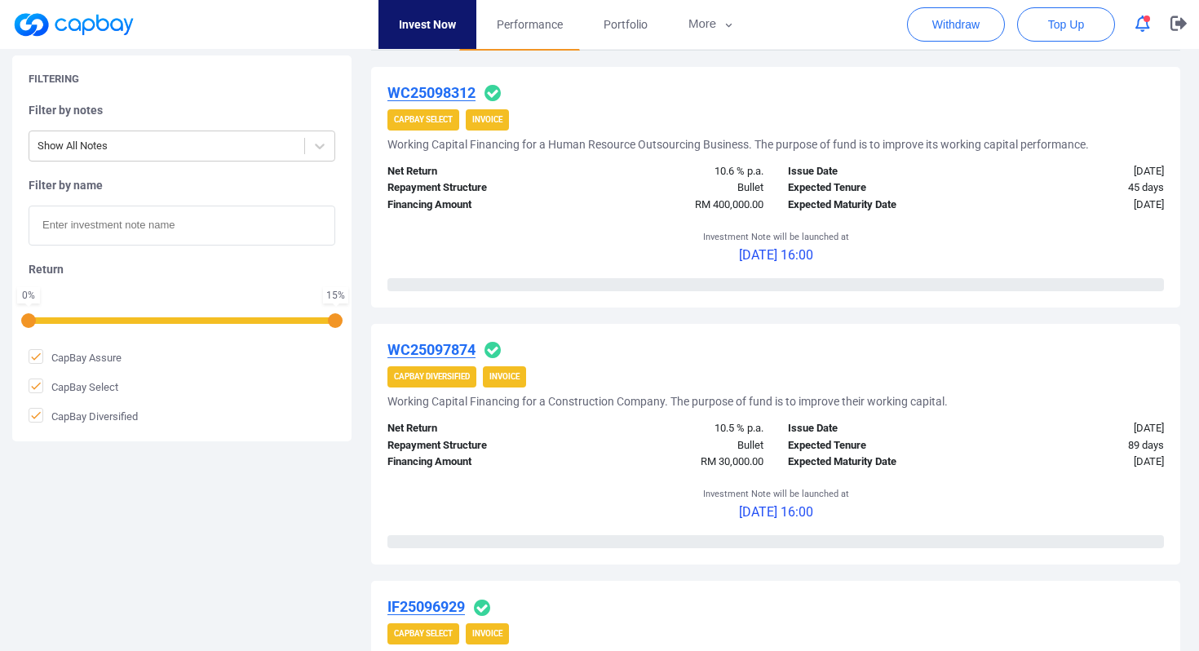
scroll to position [0, 0]
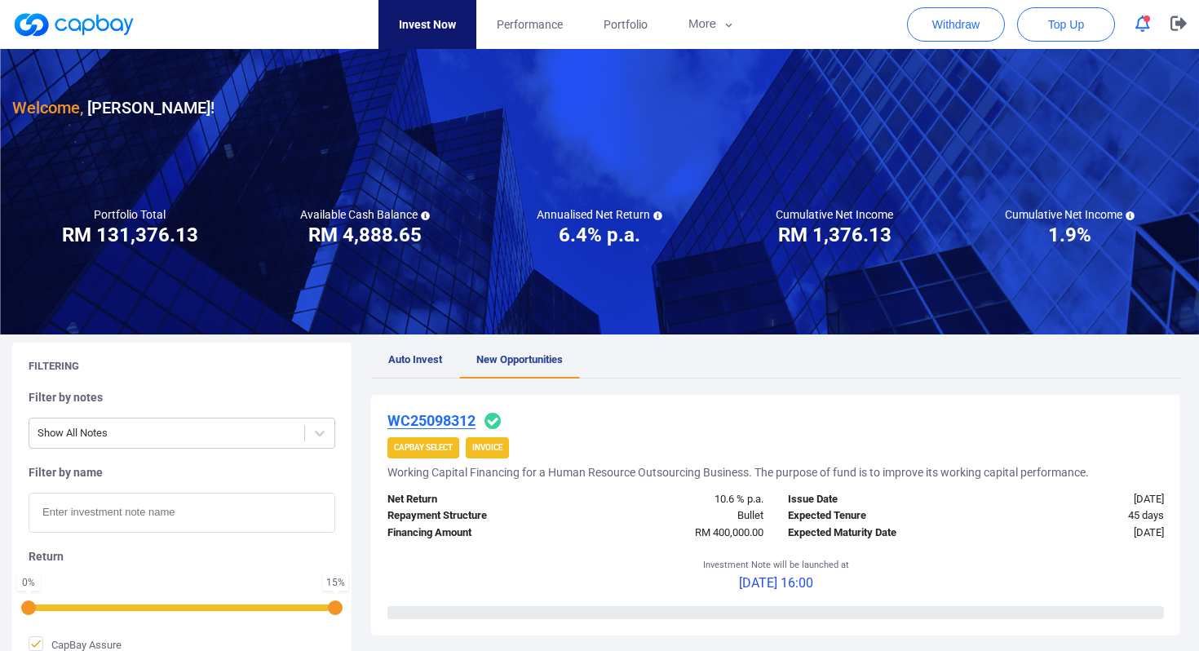
click at [427, 344] on link "Auto Invest" at bounding box center [415, 360] width 88 height 36
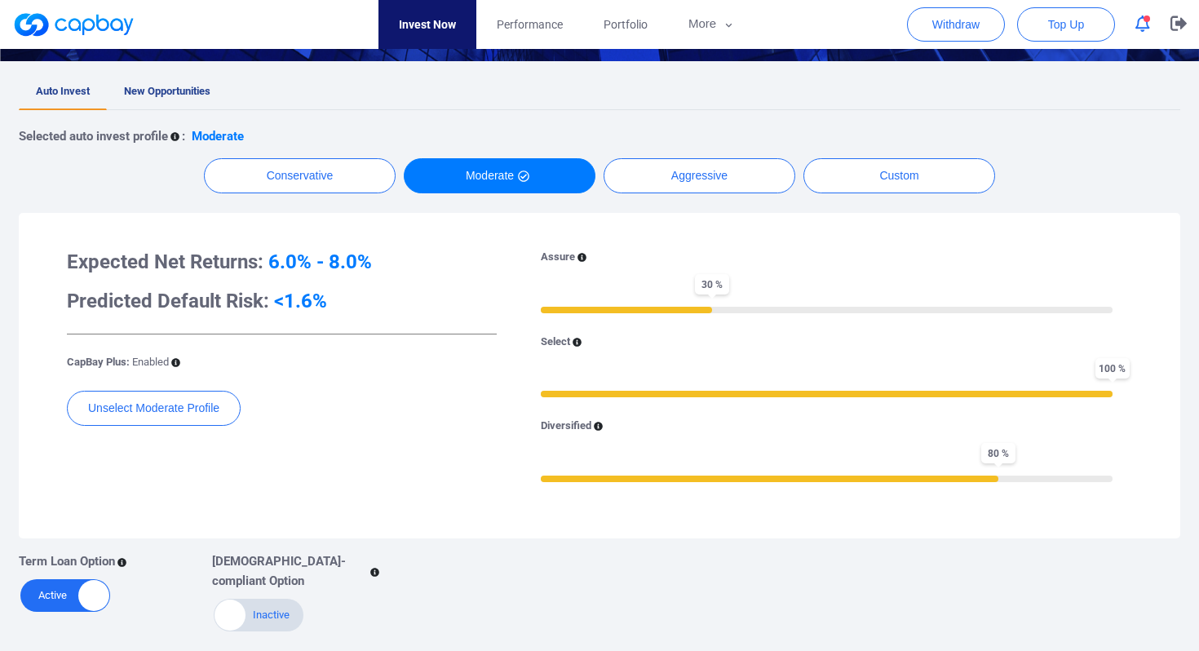
scroll to position [223, 0]
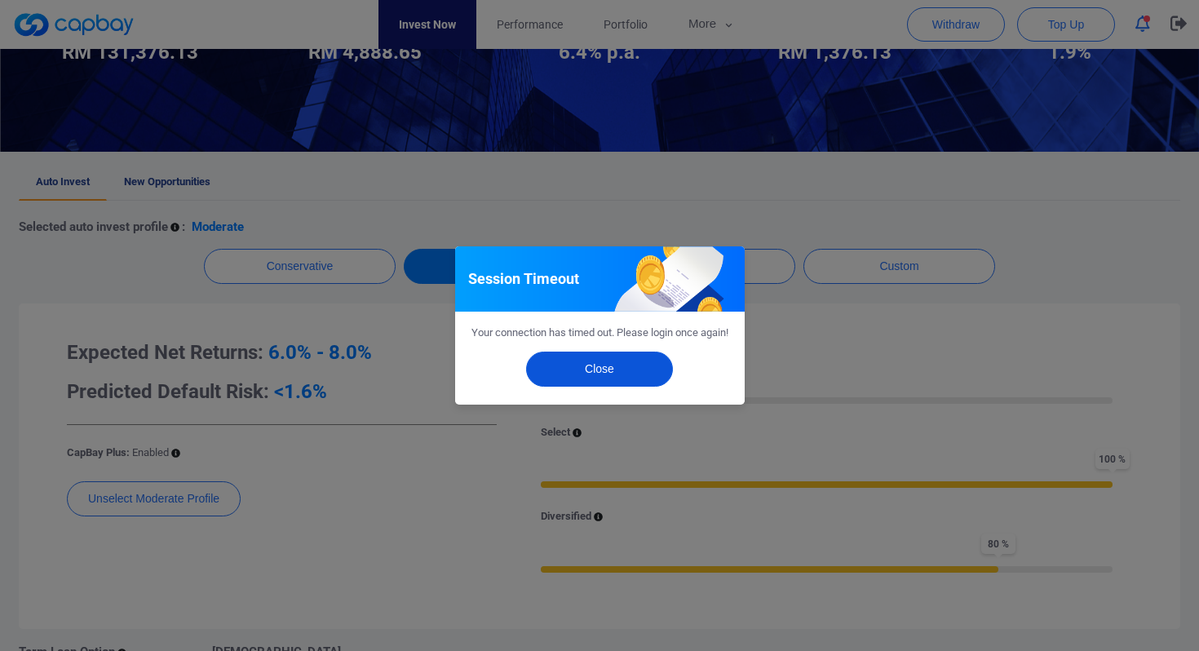
click at [594, 381] on button "Close" at bounding box center [599, 368] width 147 height 35
